Goal: Find specific page/section

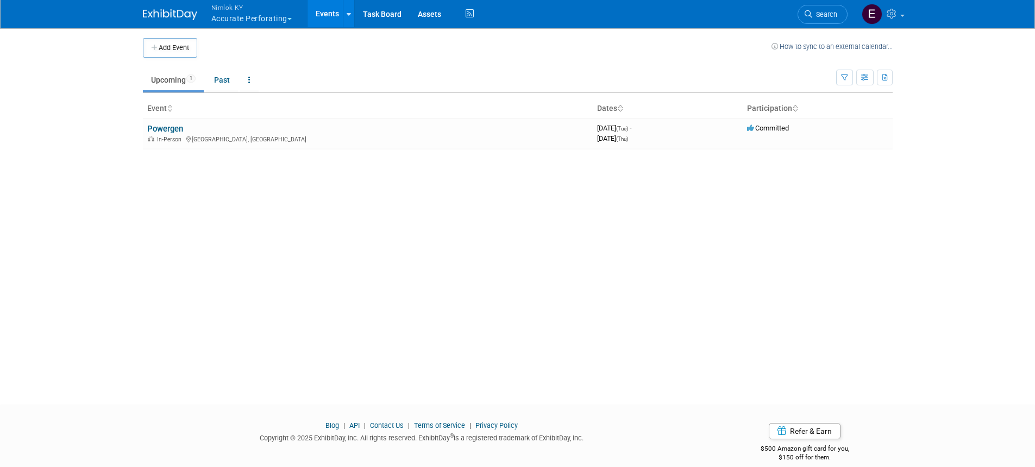
click at [270, 24] on button "Nimlok KY Accurate Perforating" at bounding box center [257, 14] width 95 height 28
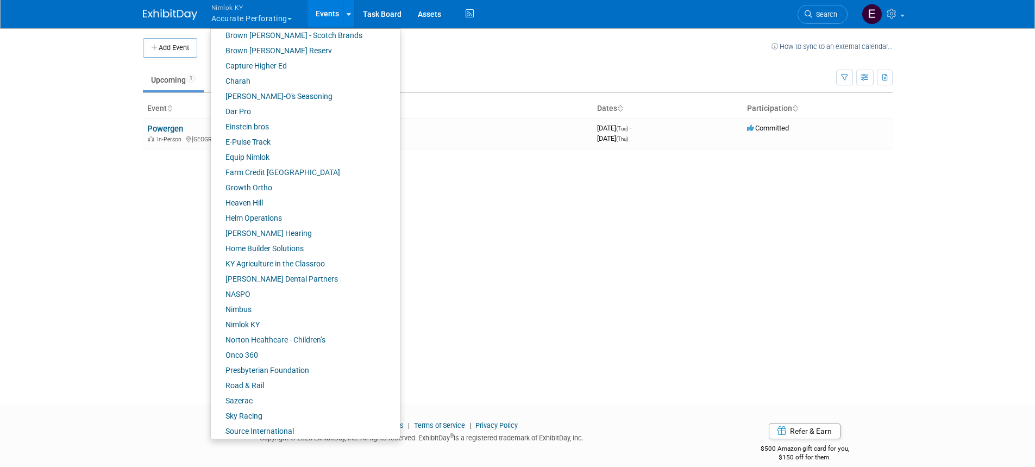
scroll to position [298, 0]
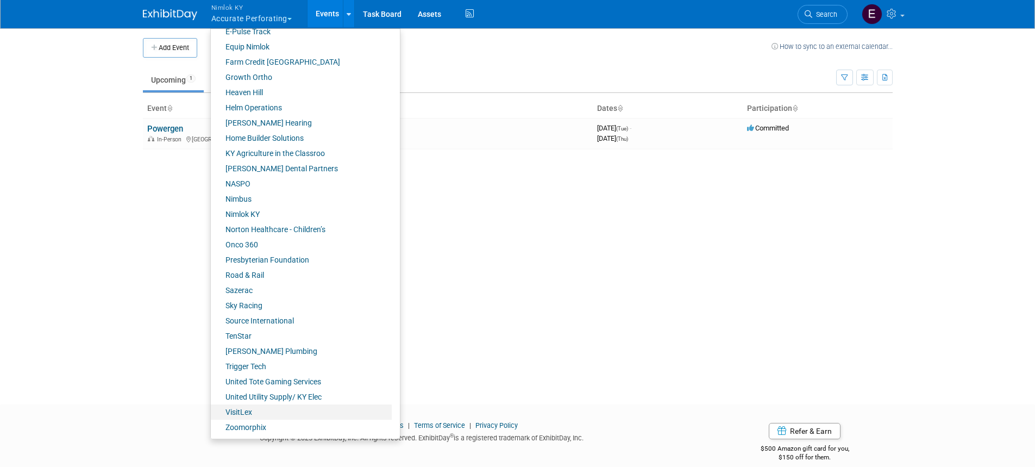
click at [246, 413] on link "VisitLex" at bounding box center [301, 411] width 181 height 15
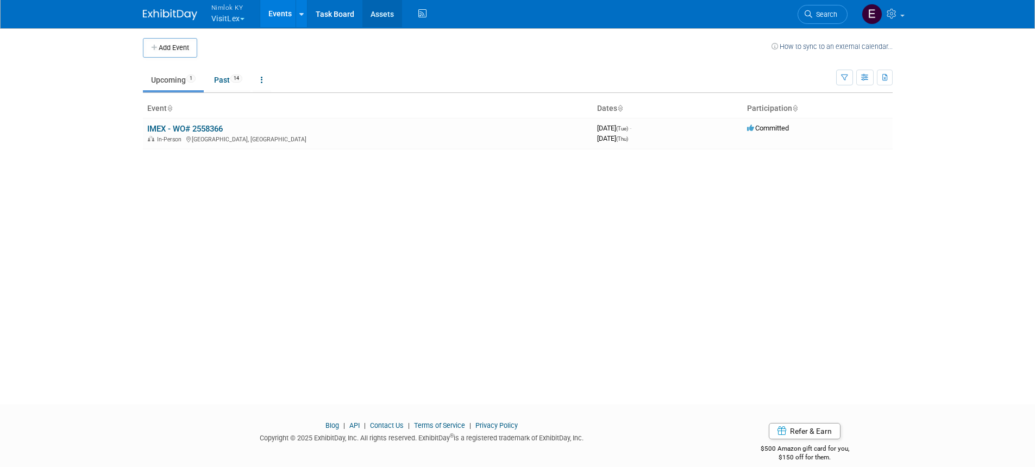
click at [384, 15] on link "Assets" at bounding box center [382, 13] width 40 height 27
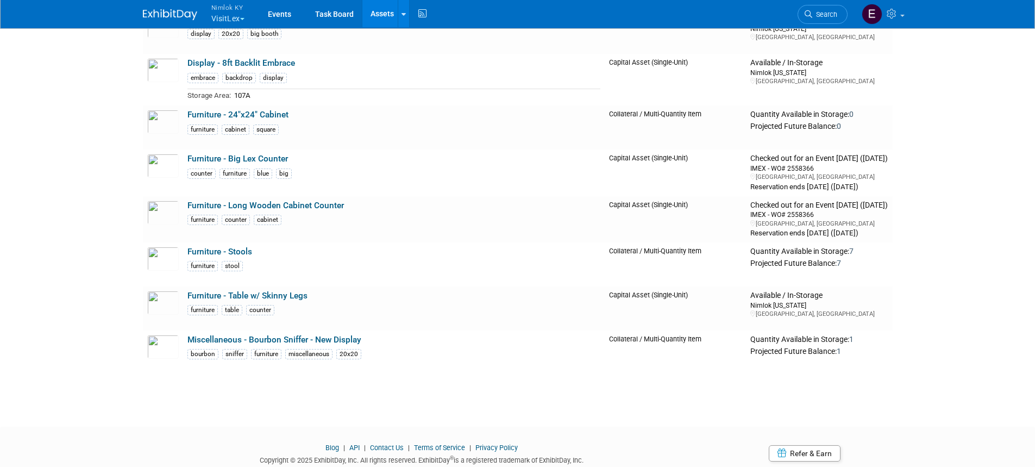
scroll to position [111, 0]
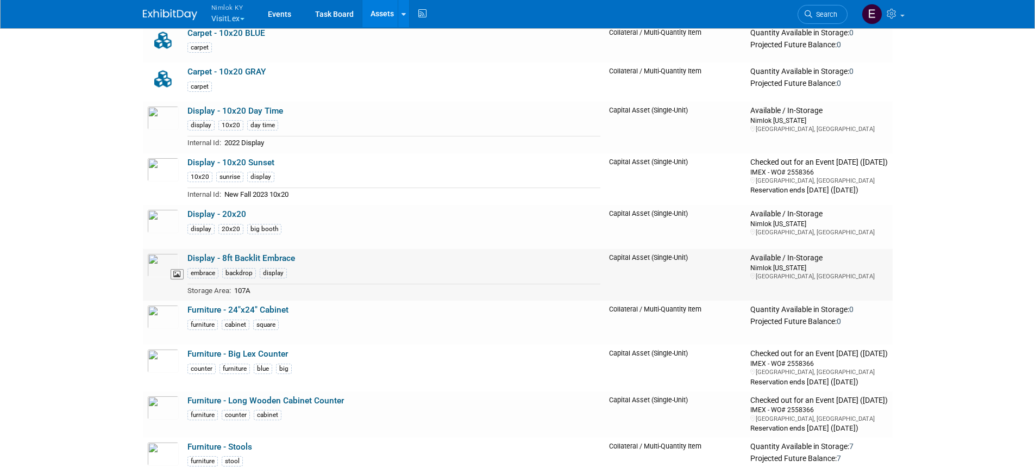
click at [158, 266] on img at bounding box center [163, 265] width 32 height 24
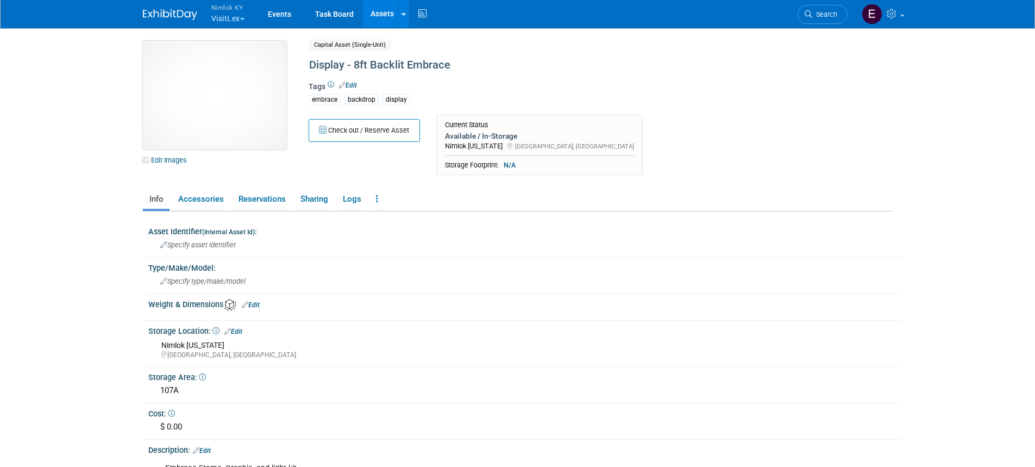
click at [196, 100] on img at bounding box center [214, 95] width 143 height 109
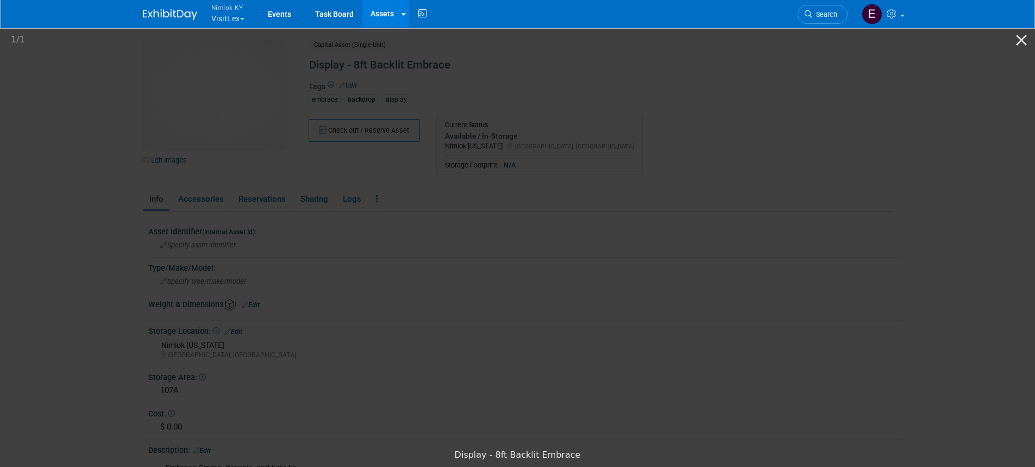
click at [888, 151] on picture at bounding box center [517, 235] width 1035 height 418
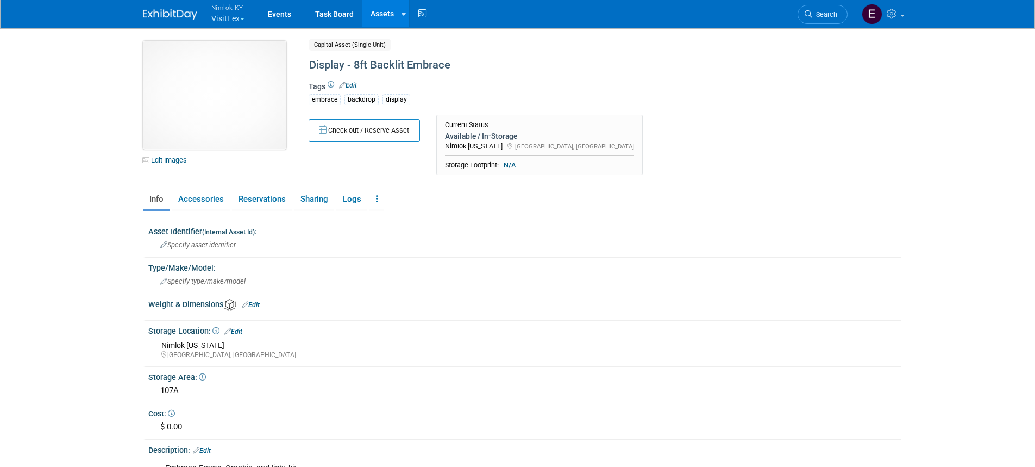
click at [253, 72] on img at bounding box center [214, 95] width 143 height 109
